Goal: Entertainment & Leisure: Consume media (video, audio)

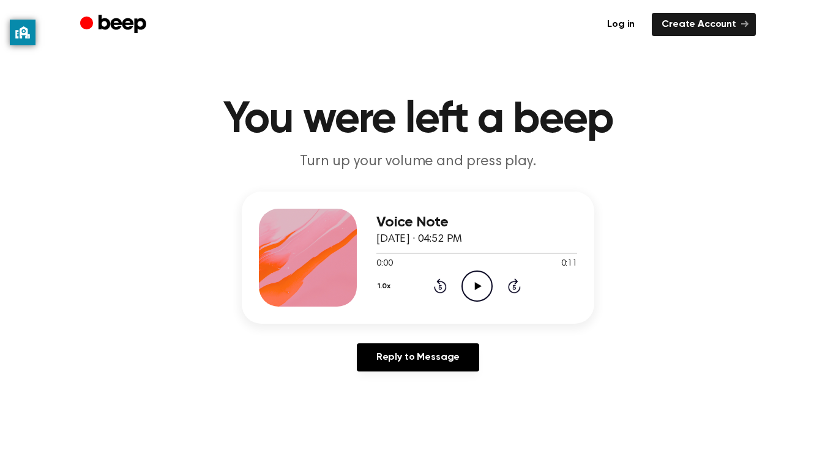
click at [478, 284] on icon "Play Audio" at bounding box center [477, 286] width 31 height 31
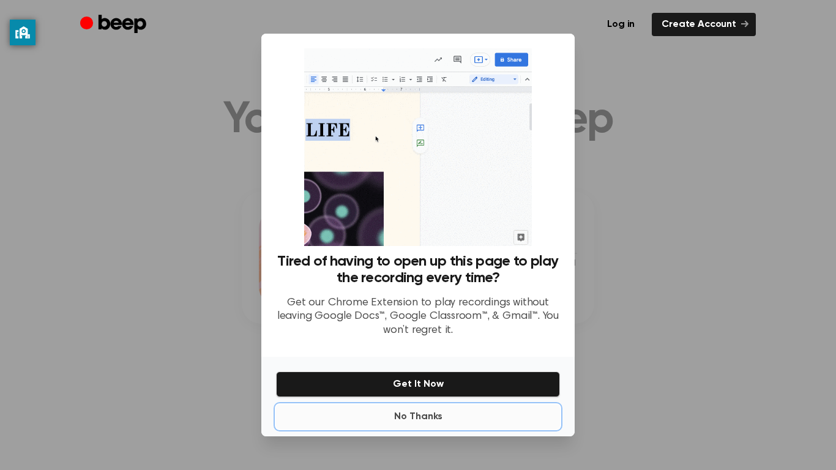
click at [490, 409] on button "No Thanks" at bounding box center [418, 417] width 284 height 24
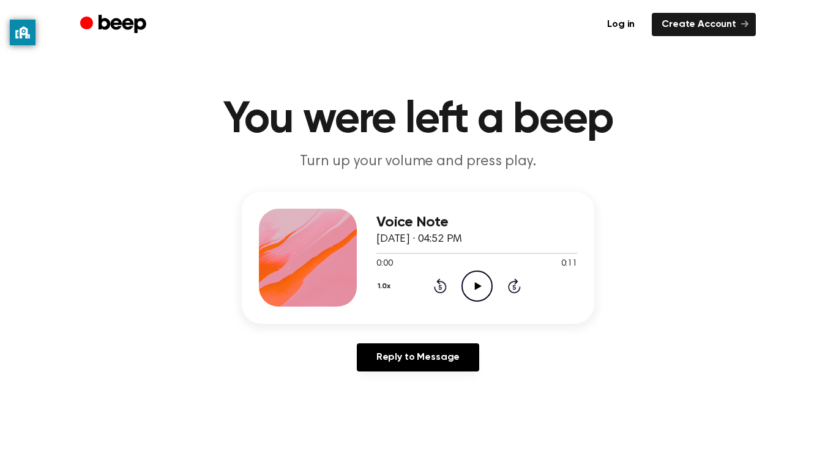
click at [473, 285] on icon "Play Audio" at bounding box center [477, 286] width 31 height 31
click at [473, 285] on icon "Pause Audio" at bounding box center [477, 286] width 31 height 31
click at [475, 294] on icon "Play Audio" at bounding box center [477, 286] width 31 height 31
drag, startPoint x: 372, startPoint y: 250, endPoint x: 382, endPoint y: 250, distance: 9.8
click at [382, 250] on div at bounding box center [477, 253] width 201 height 10
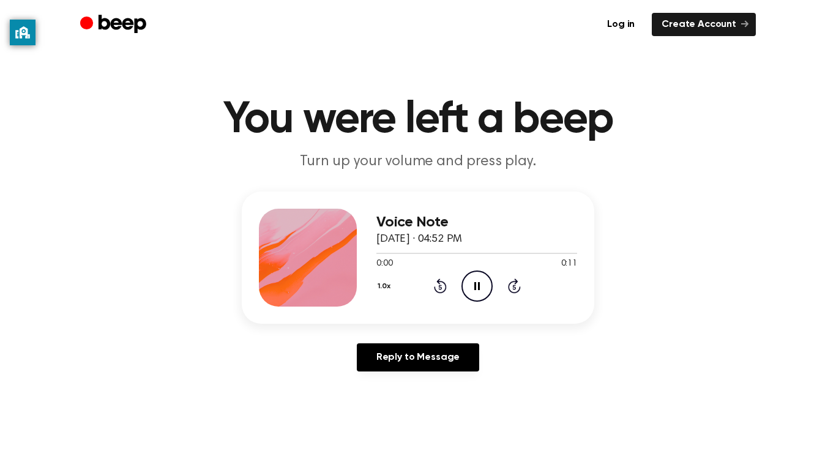
click at [468, 282] on icon "Pause Audio" at bounding box center [477, 286] width 31 height 31
click at [468, 282] on icon "Play Audio" at bounding box center [477, 286] width 31 height 31
click at [477, 282] on icon "Pause Audio" at bounding box center [477, 286] width 31 height 31
click at [472, 285] on icon "Play Audio" at bounding box center [477, 286] width 31 height 31
drag, startPoint x: 383, startPoint y: 252, endPoint x: 355, endPoint y: 253, distance: 28.2
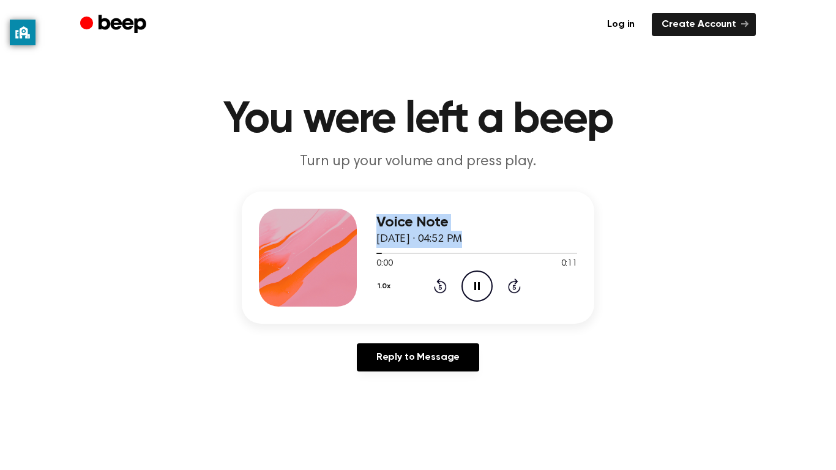
click at [355, 253] on div "Voice Note [DATE] · 04:52 PM 0:00 0:11 Your browser does not support the [objec…" at bounding box center [418, 258] width 353 height 132
click at [745, 200] on div "Voice Note [DATE] · 04:52 PM 0:00 0:11 Your browser does not support the [objec…" at bounding box center [418, 287] width 807 height 190
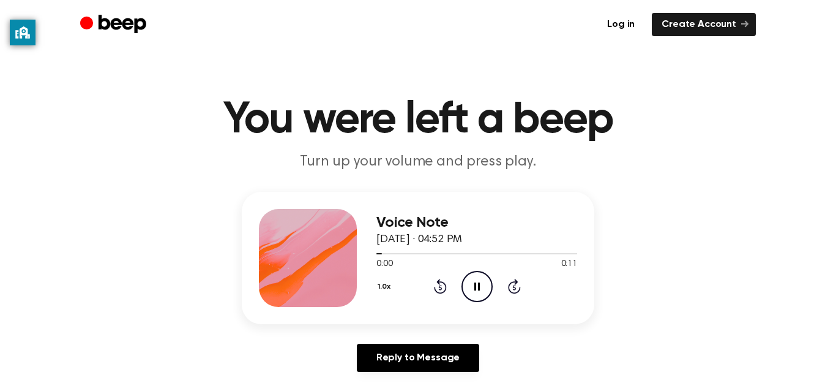
click at [483, 276] on icon "Pause Audio" at bounding box center [477, 286] width 31 height 31
click at [482, 279] on icon "Play Audio" at bounding box center [477, 286] width 31 height 31
